Goal: Check status: Check status

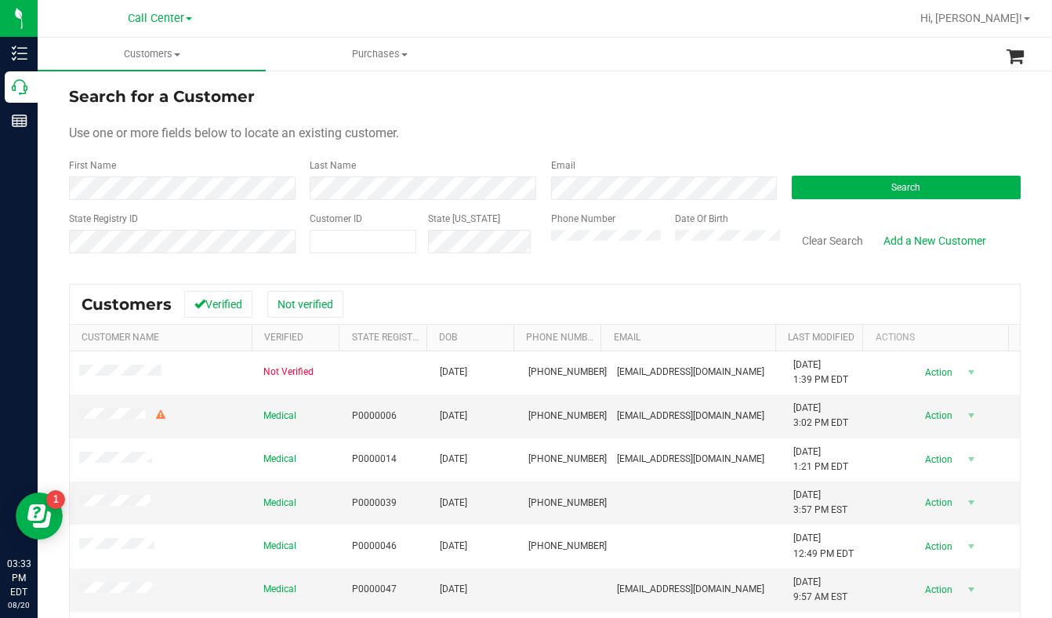
click at [880, 143] on form "Search for a Customer Use one or more fields below to locate an existing custom…" at bounding box center [545, 176] width 952 height 183
click at [837, 179] on button "Search" at bounding box center [906, 188] width 229 height 24
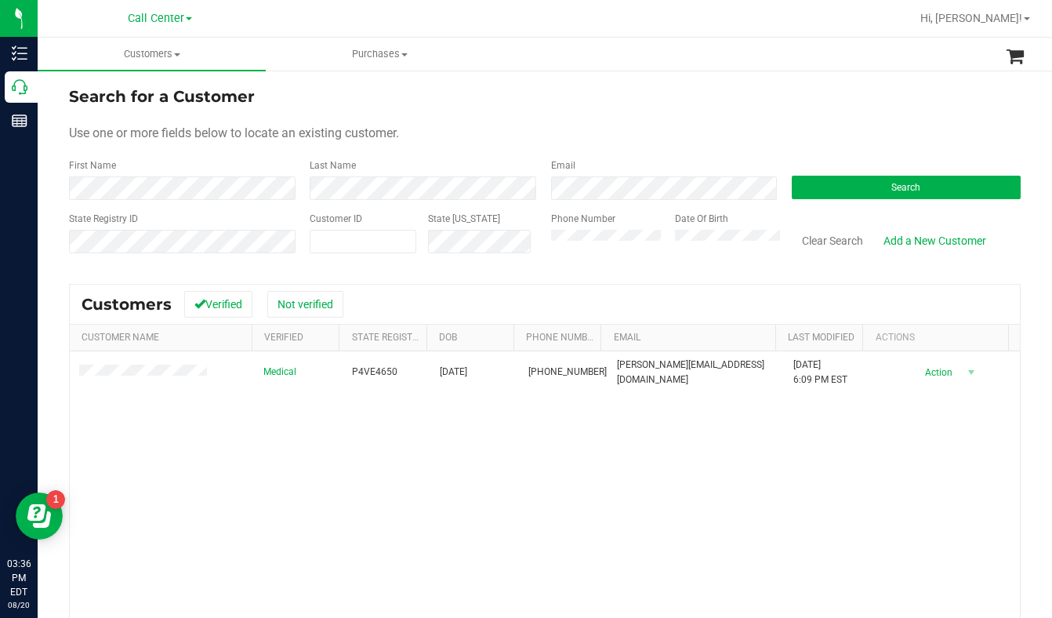
click at [884, 135] on div "Use one or more fields below to locate an existing customer." at bounding box center [545, 133] width 952 height 19
click at [178, 53] on span at bounding box center [177, 54] width 6 height 3
click at [99, 92] on span "All customers" at bounding box center [94, 94] width 113 height 13
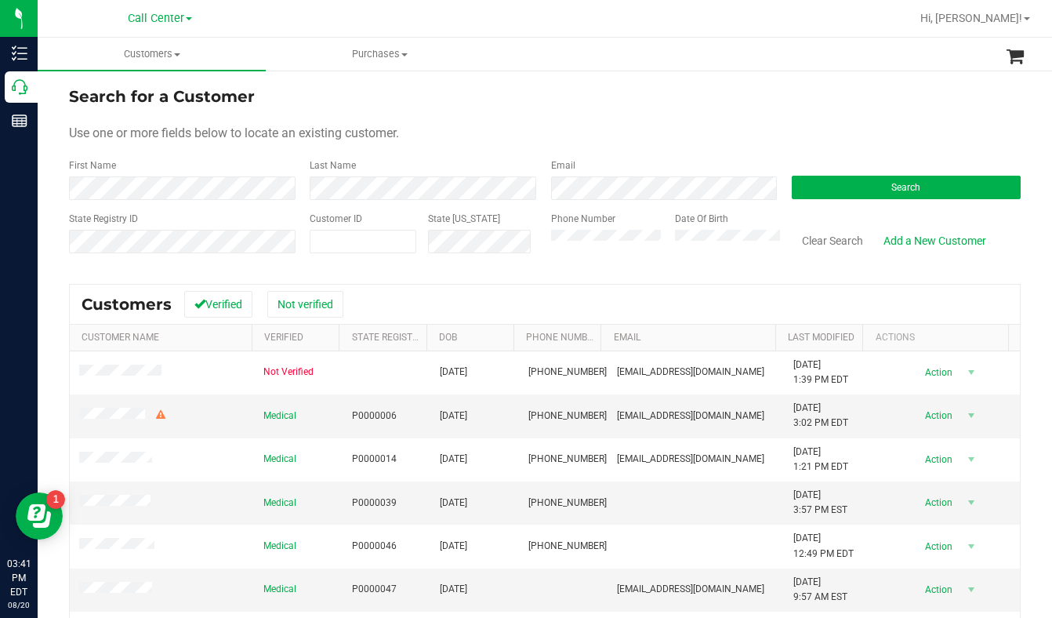
click at [818, 135] on div "Use one or more fields below to locate an existing customer." at bounding box center [545, 133] width 952 height 19
click at [841, 124] on div "Use one or more fields below to locate an existing customer." at bounding box center [545, 133] width 952 height 19
click at [869, 189] on button "Search" at bounding box center [906, 188] width 229 height 24
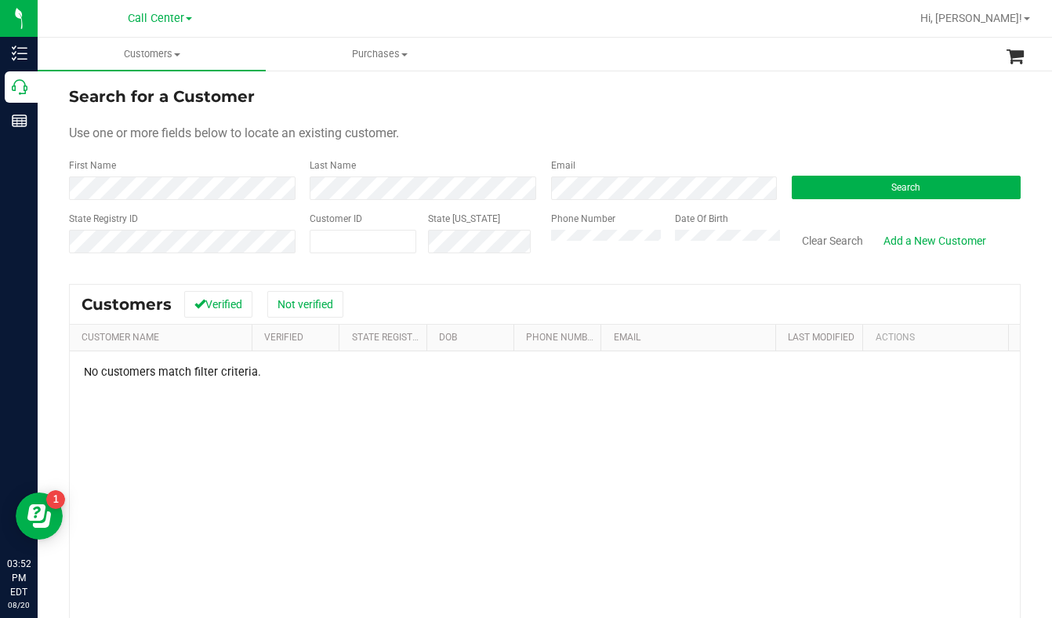
click at [880, 138] on div "Use one or more fields below to locate an existing customer." at bounding box center [545, 133] width 952 height 19
click at [835, 115] on form "Search for a Customer Use one or more fields below to locate an existing custom…" at bounding box center [545, 176] width 952 height 183
click at [816, 185] on button "Search" at bounding box center [906, 188] width 229 height 24
drag, startPoint x: 827, startPoint y: 143, endPoint x: 811, endPoint y: 147, distance: 16.9
click at [827, 143] on form "Search for a Customer Use one or more fields below to locate an existing custom…" at bounding box center [545, 176] width 952 height 183
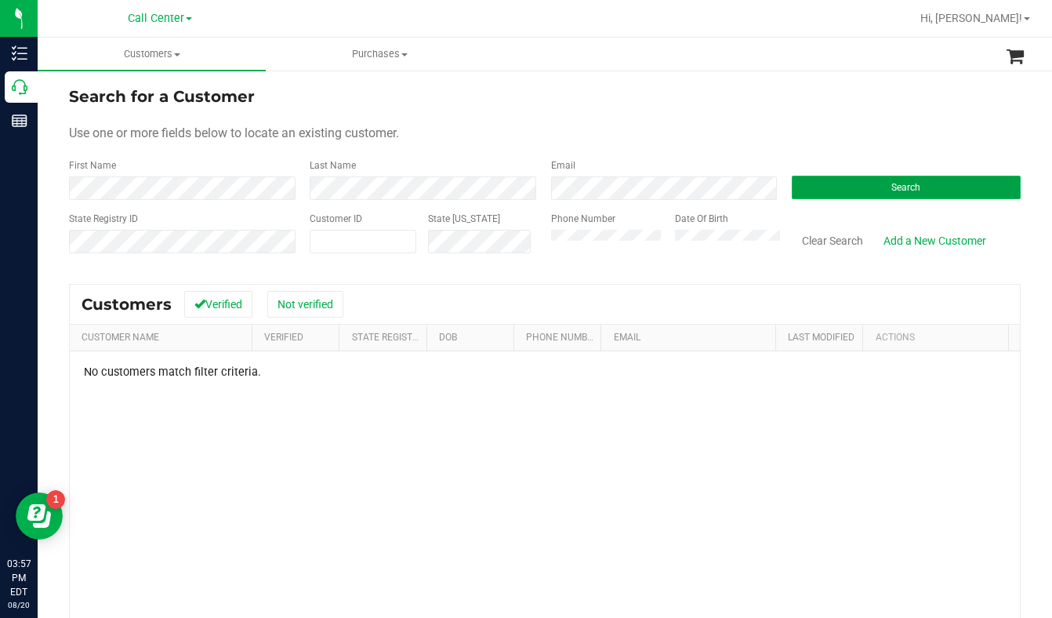
click at [835, 195] on button "Search" at bounding box center [906, 188] width 229 height 24
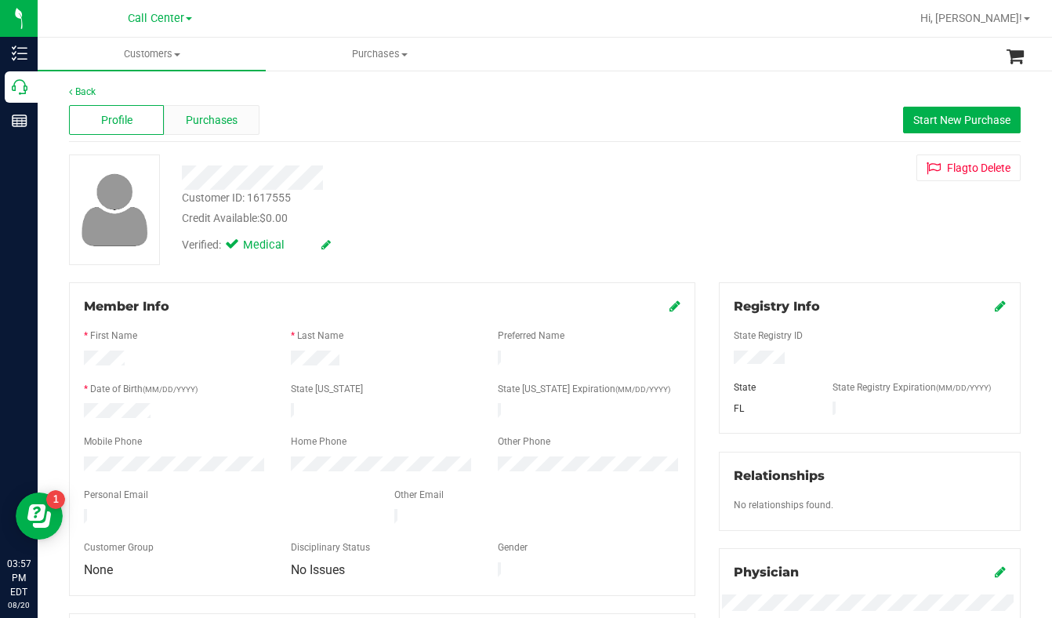
click at [236, 125] on div "Purchases" at bounding box center [211, 120] width 95 height 30
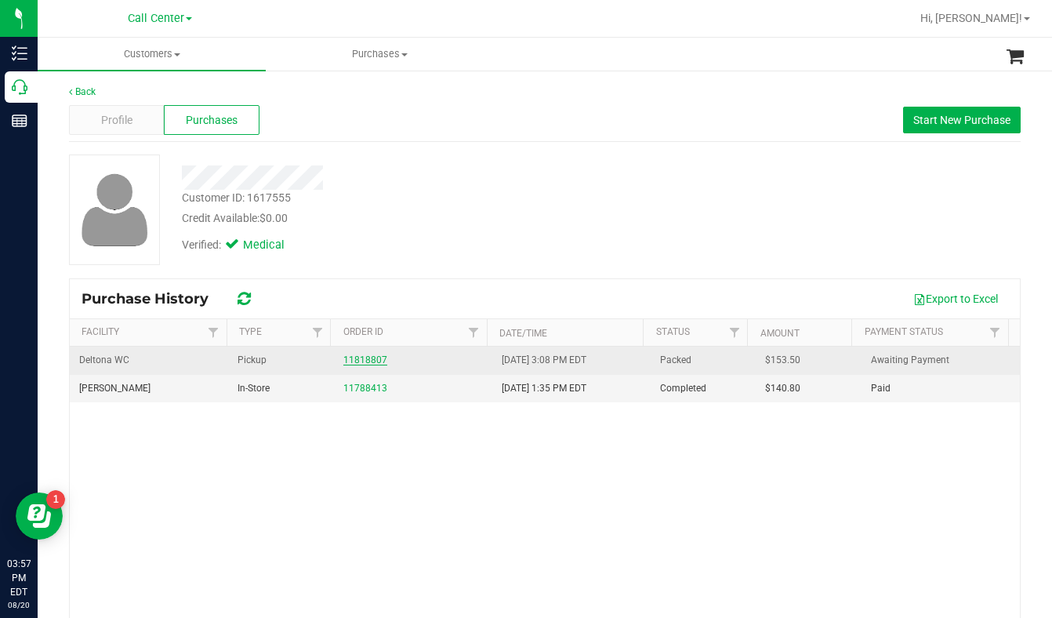
click at [348, 361] on link "11818807" at bounding box center [365, 359] width 44 height 11
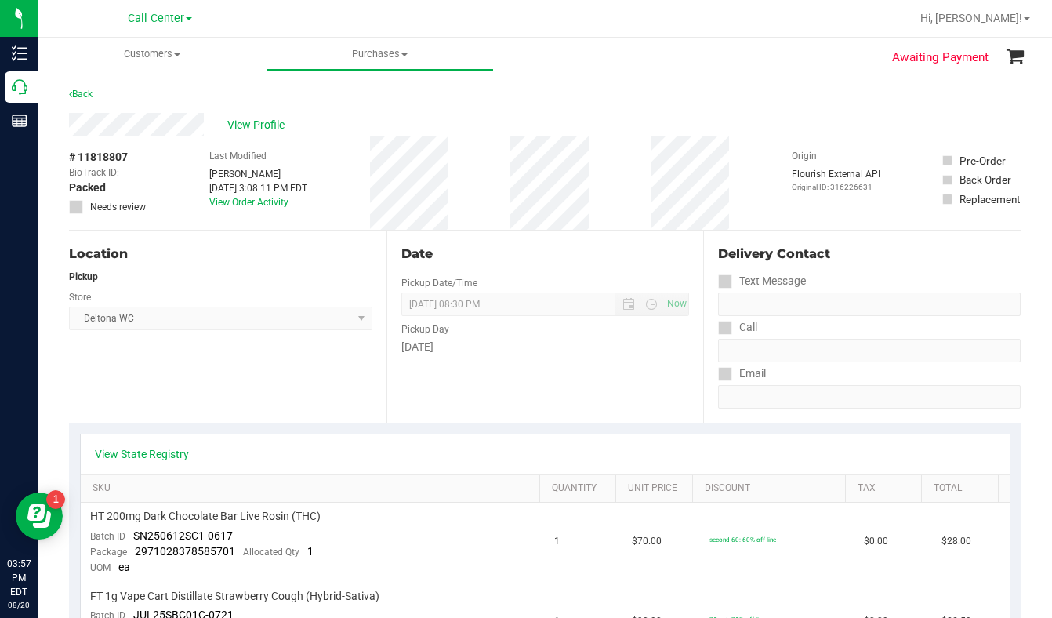
click at [236, 381] on div "Location Pickup Store Deltona WC Select Store [PERSON_NAME][GEOGRAPHIC_DATA] [P…" at bounding box center [228, 326] width 318 height 192
click at [199, 366] on div "Location Pickup Store Deltona WC Select Store [PERSON_NAME][GEOGRAPHIC_DATA] [P…" at bounding box center [228, 326] width 318 height 192
click at [241, 124] on span "View Profile" at bounding box center [258, 125] width 63 height 16
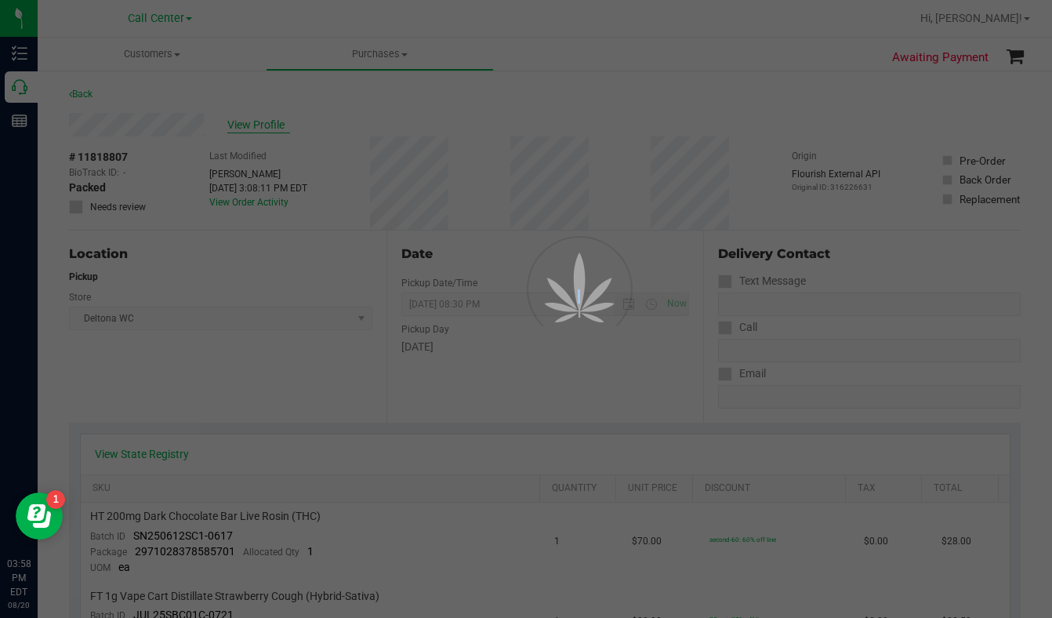
click at [241, 124] on div at bounding box center [526, 309] width 1052 height 618
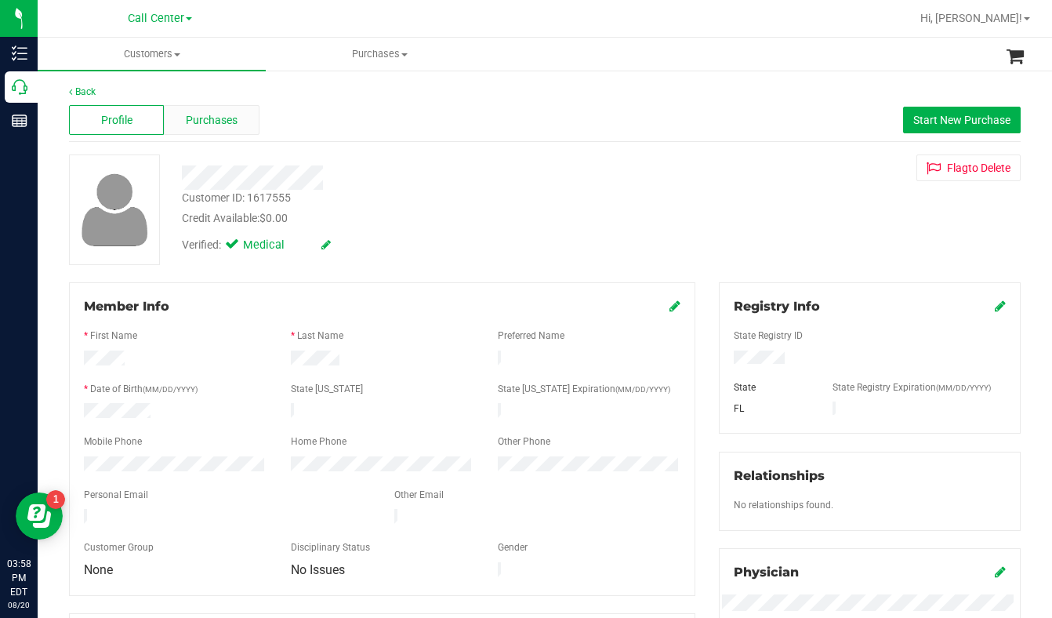
click at [207, 119] on span "Purchases" at bounding box center [212, 120] width 52 height 16
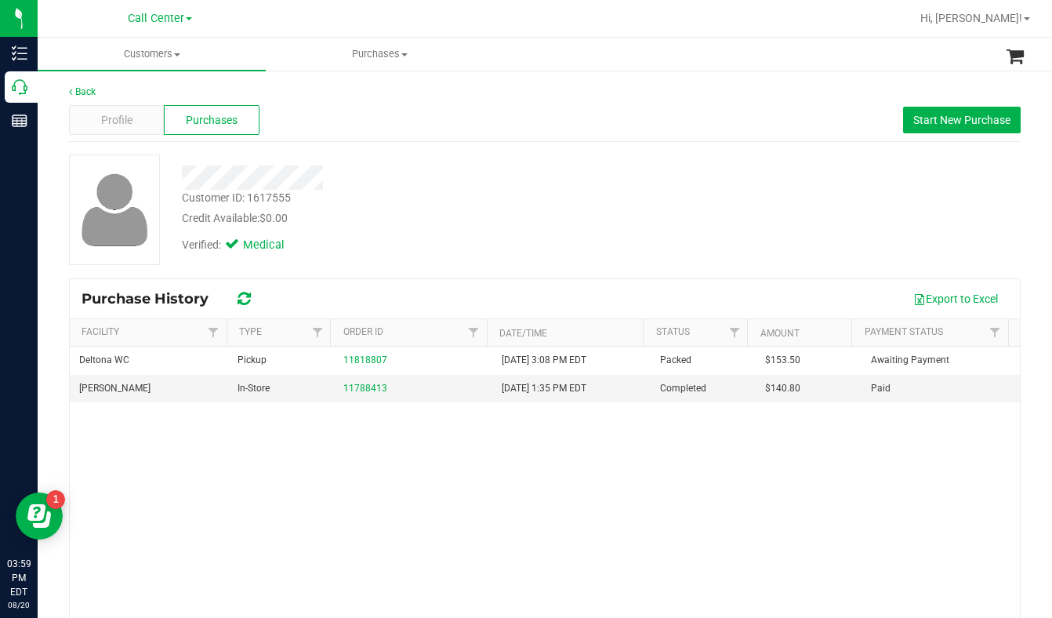
click at [482, 237] on div "Verified: Medical" at bounding box center [414, 244] width 488 height 34
click at [107, 122] on span "Profile" at bounding box center [116, 120] width 31 height 16
